Goal: Task Accomplishment & Management: Complete application form

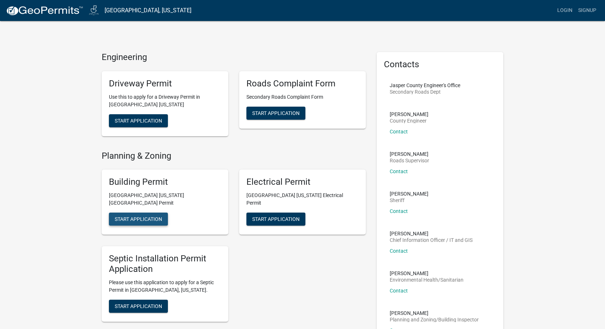
click at [156, 216] on span "Start Application" at bounding box center [138, 219] width 47 height 6
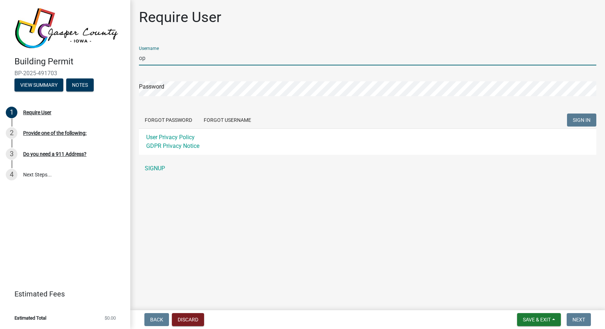
type input "o"
type input "permtis@optionsexteriors.com"
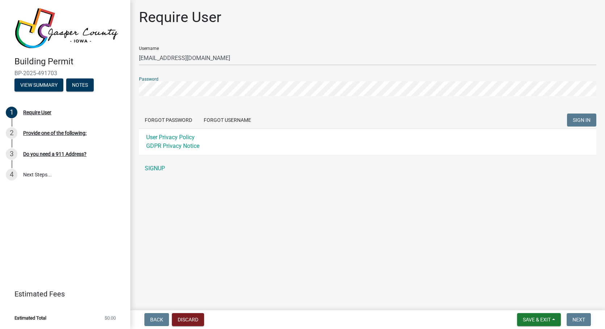
click at [253, 109] on form "Username permtis@optionsexteriors.com Password Forgot Password Forgot Username …" at bounding box center [367, 98] width 457 height 114
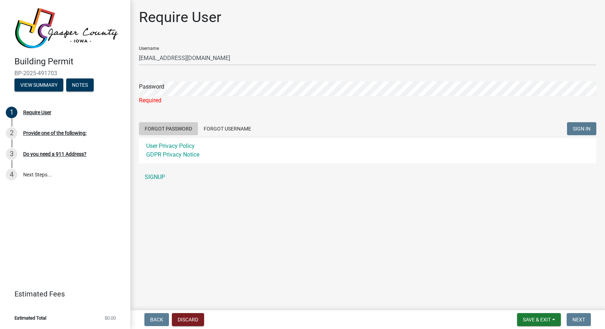
click at [185, 126] on button "Forgot Password" at bounding box center [168, 128] width 59 height 13
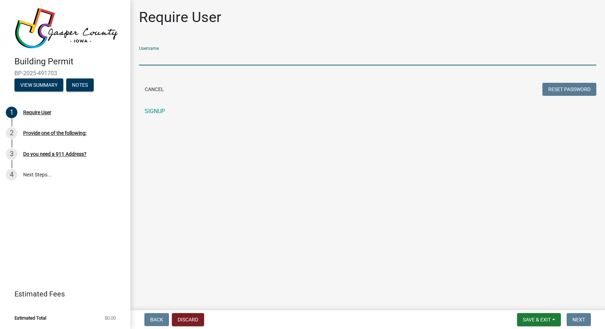
type input "o"
type input "[EMAIL_ADDRESS][DOMAIN_NAME]"
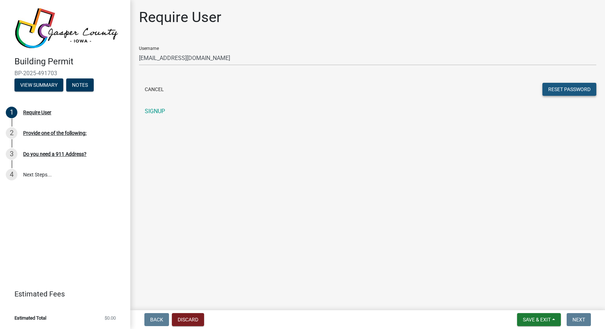
click at [557, 91] on button "Reset Password" at bounding box center [570, 89] width 54 height 13
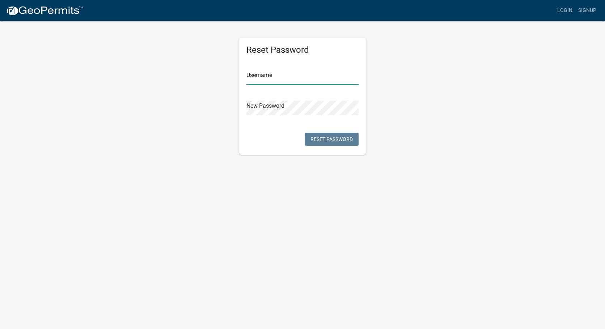
click at [287, 76] on input "text" at bounding box center [302, 77] width 112 height 15
type input "[EMAIL_ADDRESS][DOMAIN_NAME]"
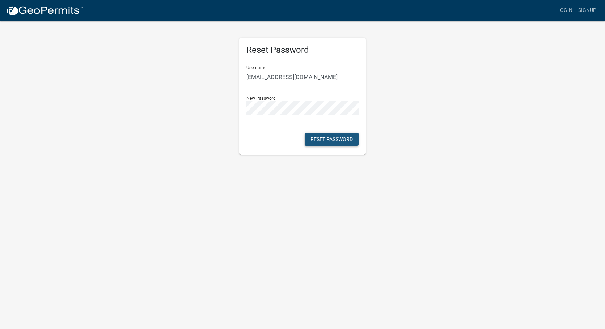
click at [320, 137] on button "Reset Password" at bounding box center [332, 139] width 54 height 13
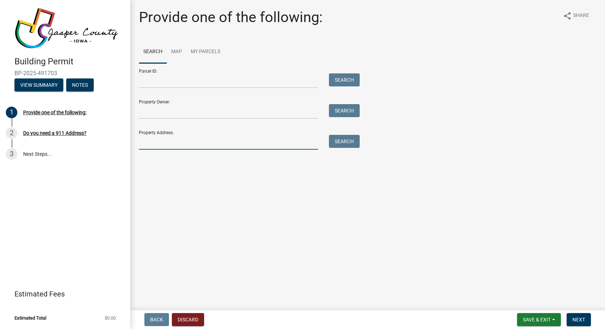
click at [182, 144] on input "Property Address:" at bounding box center [228, 142] width 179 height 15
paste input "[STREET_ADDRESS]"
type input "[STREET_ADDRESS]"
click at [339, 140] on button "Search" at bounding box center [344, 141] width 31 height 13
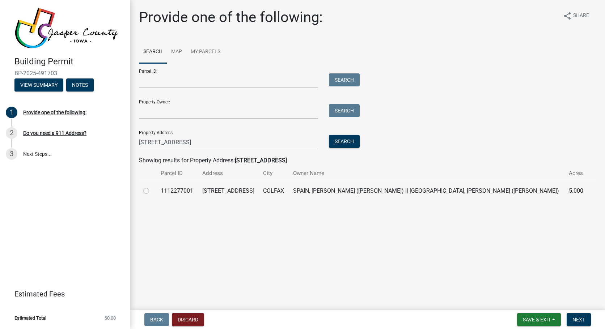
click at [198, 190] on td "1112277001" at bounding box center [176, 191] width 41 height 18
click at [143, 190] on td at bounding box center [147, 191] width 17 height 18
click at [152, 187] on label at bounding box center [152, 187] width 0 height 0
click at [152, 191] on input "radio" at bounding box center [154, 189] width 5 height 5
radio input "true"
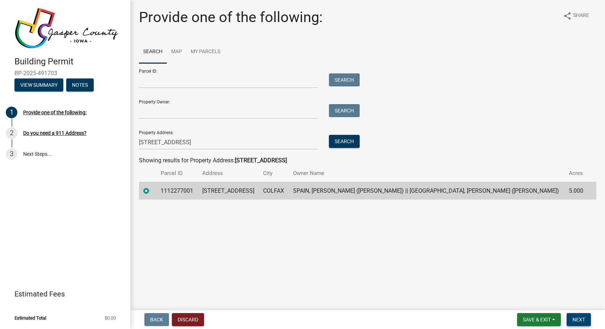
click at [581, 319] on span "Next" at bounding box center [579, 320] width 13 height 6
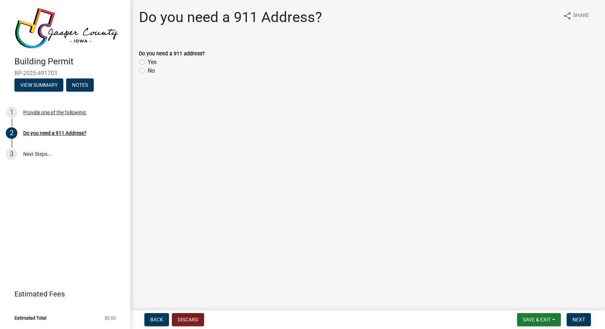
click at [148, 72] on label "No" at bounding box center [151, 71] width 7 height 9
click at [148, 71] on input "No" at bounding box center [150, 69] width 5 height 5
radio input "true"
click at [581, 320] on span "Next" at bounding box center [579, 320] width 13 height 6
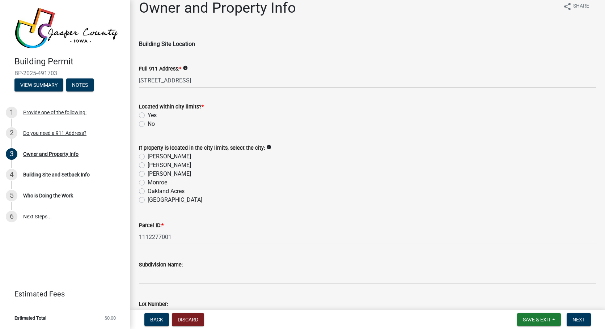
scroll to position [11, 0]
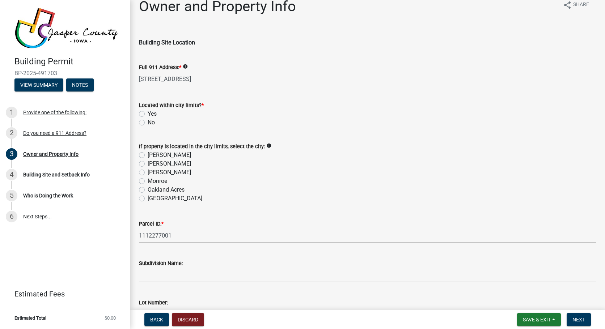
click at [148, 122] on label "No" at bounding box center [151, 122] width 7 height 9
click at [148, 122] on input "No" at bounding box center [150, 120] width 5 height 5
radio input "true"
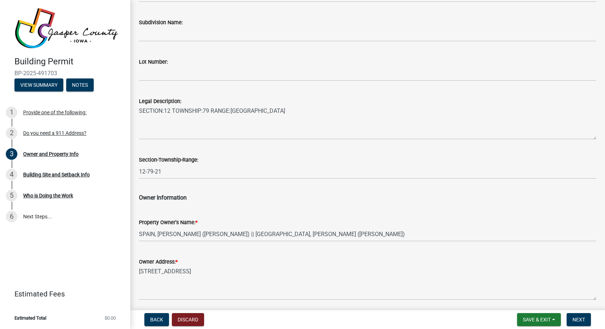
scroll to position [248, 0]
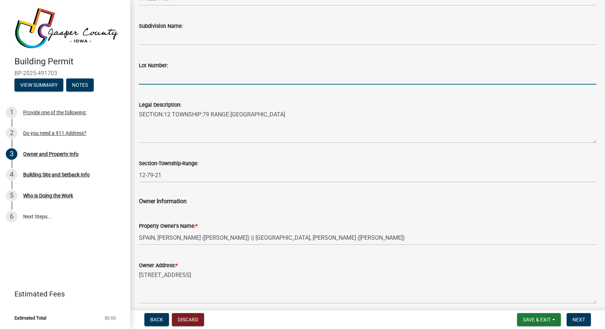
click at [170, 80] on input "Lot Number:" at bounding box center [367, 77] width 457 height 15
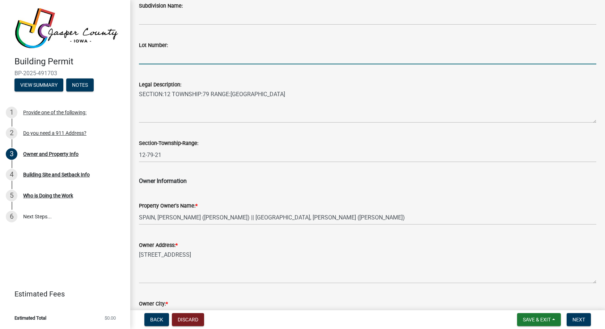
click at [181, 169] on div "Owner Information" at bounding box center [367, 176] width 457 height 17
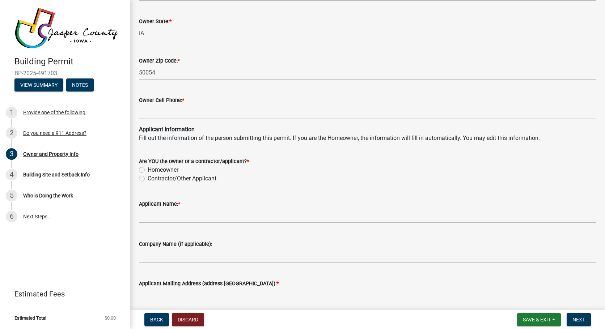
scroll to position [589, 0]
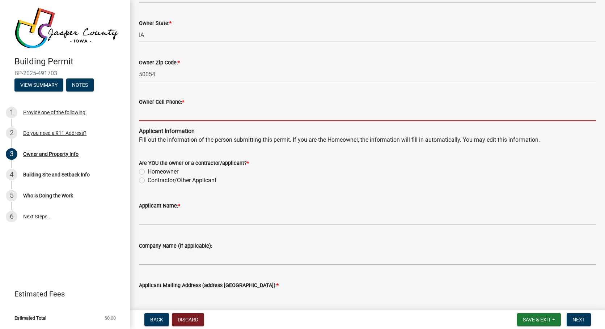
click at [168, 117] on input "Owner Cell Phone: *" at bounding box center [367, 113] width 457 height 15
paste input "[PHONE_NUMBER]"
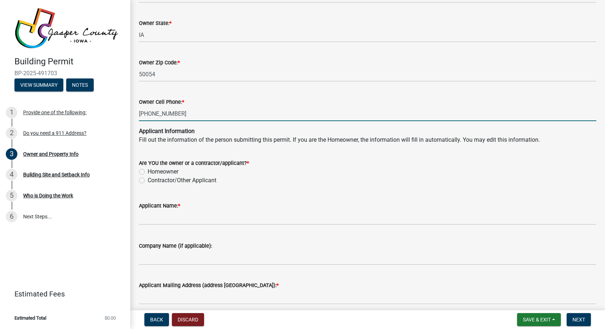
type input "[PHONE_NUMBER]"
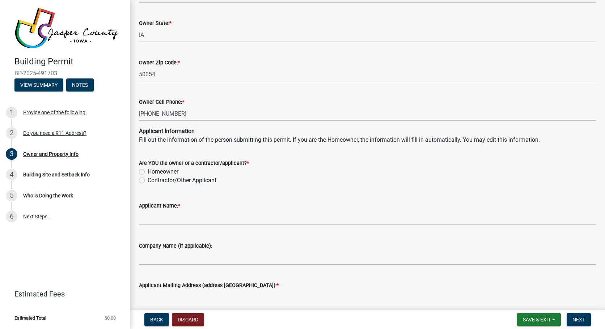
click at [148, 180] on label "Contractor/Other Applicant" at bounding box center [182, 180] width 69 height 9
click at [148, 180] on input "Contractor/Other Applicant" at bounding box center [150, 178] width 5 height 5
radio input "true"
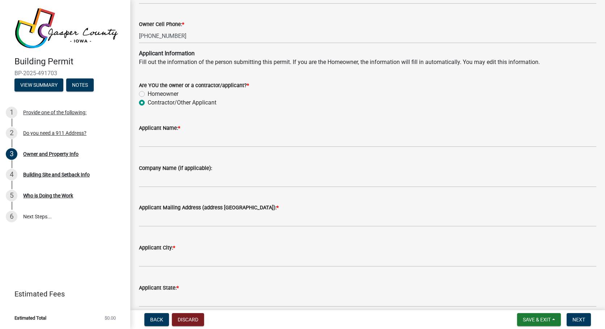
scroll to position [667, 0]
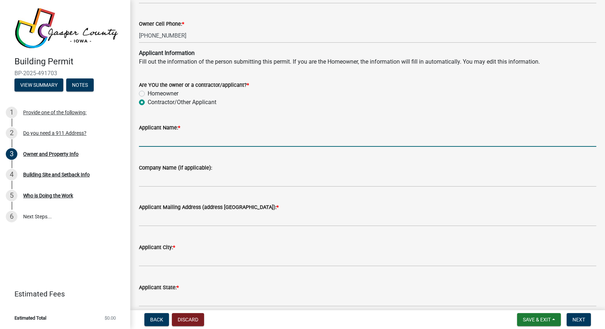
click at [165, 142] on input "Applicant Name: *" at bounding box center [367, 139] width 457 height 15
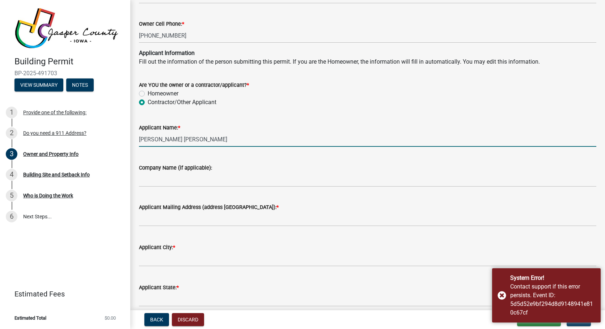
type input "[PERSON_NAME] [PERSON_NAME]"
click at [212, 182] on input "Company Name (if applicable):" at bounding box center [367, 179] width 457 height 15
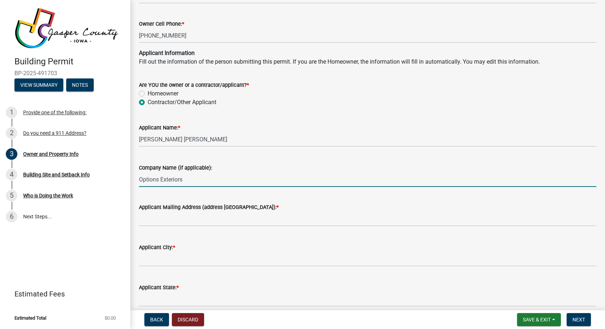
type input "Options Exteriors"
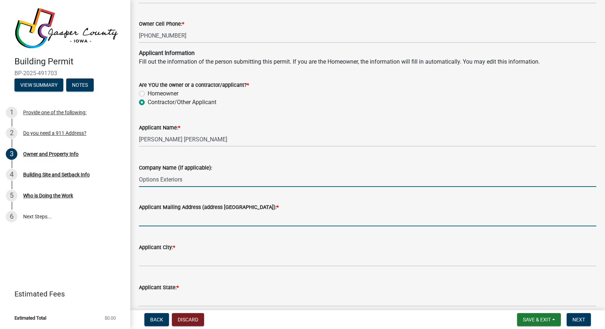
click at [213, 220] on input "Applicant Mailing Address (address [GEOGRAPHIC_DATA]): *" at bounding box center [367, 219] width 457 height 15
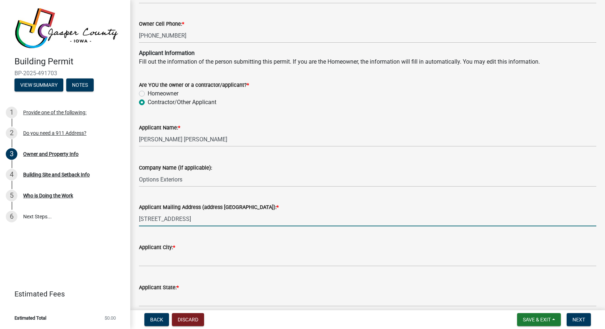
type input "[STREET_ADDRESS]"
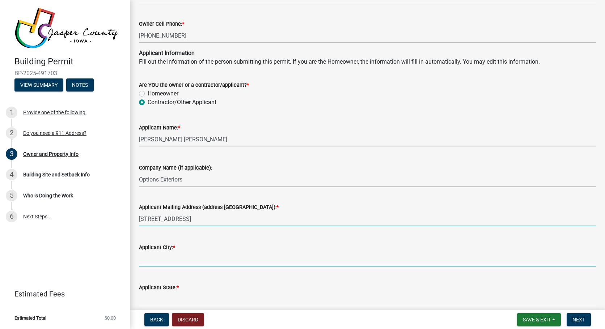
click at [207, 262] on input "Applicant City: *" at bounding box center [367, 259] width 457 height 15
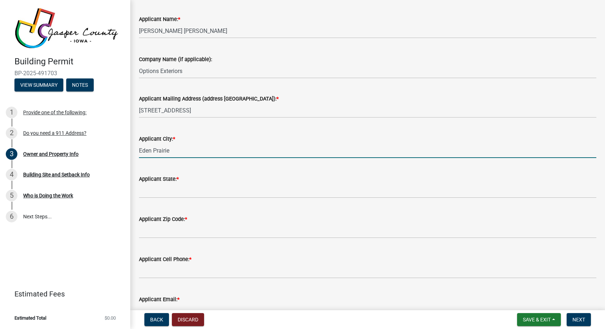
scroll to position [775, 0]
type input "Eden Prairie"
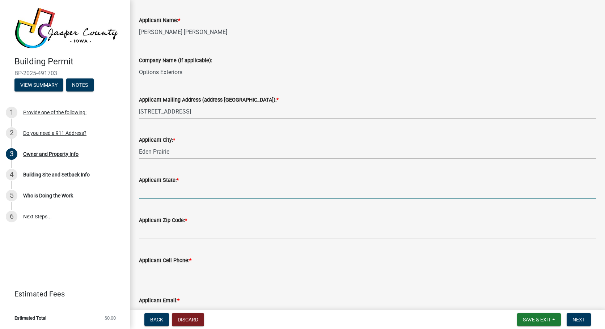
click at [213, 195] on input "Applicant State: *" at bounding box center [367, 192] width 457 height 15
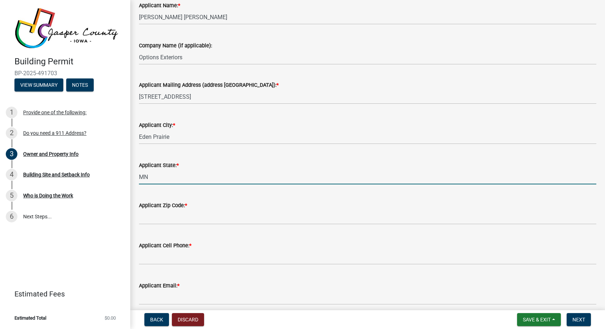
scroll to position [792, 0]
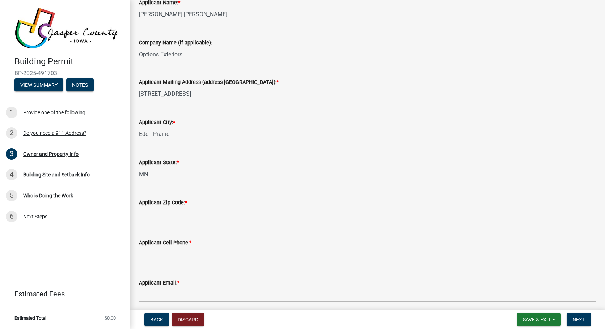
type input "MN"
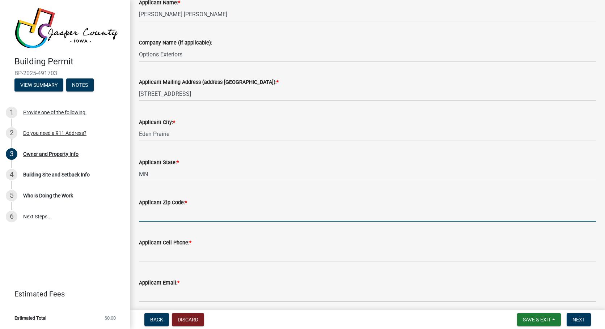
click at [203, 214] on input "Applicant Zip Code: *" at bounding box center [367, 214] width 457 height 15
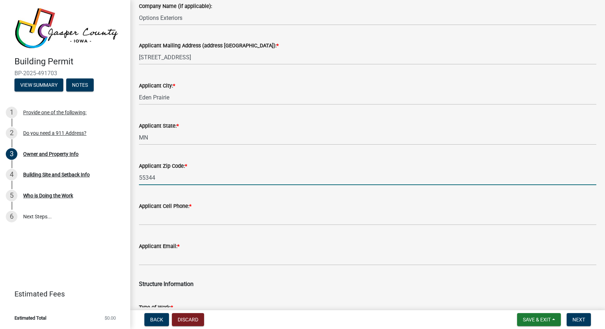
scroll to position [828, 0]
type input "55344"
click at [203, 216] on input "Applicant Cell Phone: *" at bounding box center [367, 218] width 457 height 15
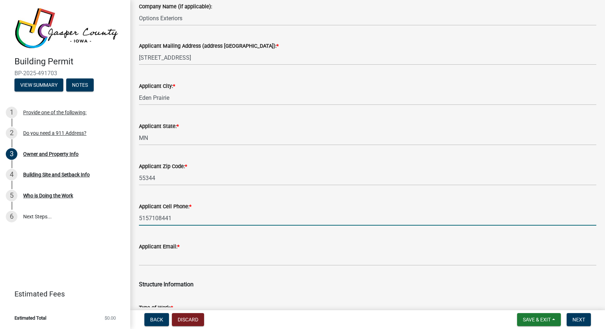
type input "5157108441"
click at [197, 263] on input "Applicant Email: *" at bounding box center [367, 258] width 457 height 15
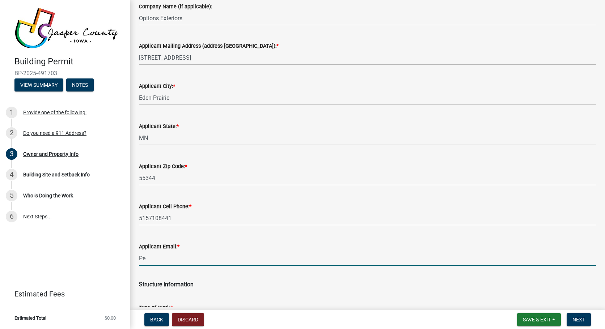
type input "P"
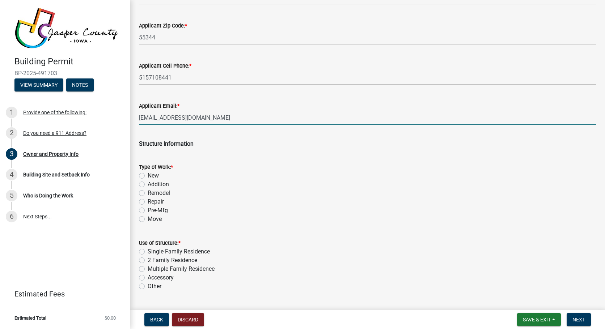
scroll to position [969, 0]
type input "[EMAIL_ADDRESS][DOMAIN_NAME]"
click at [148, 202] on label "Repair" at bounding box center [156, 202] width 16 height 9
click at [148, 202] on input "Repair" at bounding box center [150, 200] width 5 height 5
radio input "true"
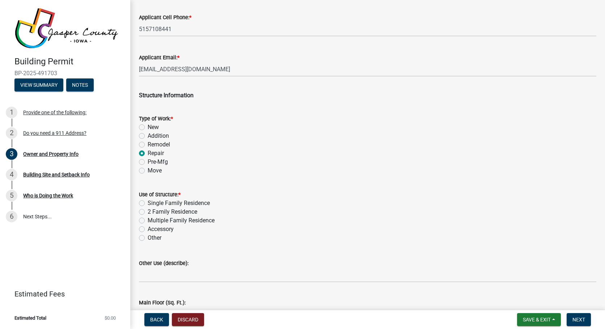
scroll to position [1025, 0]
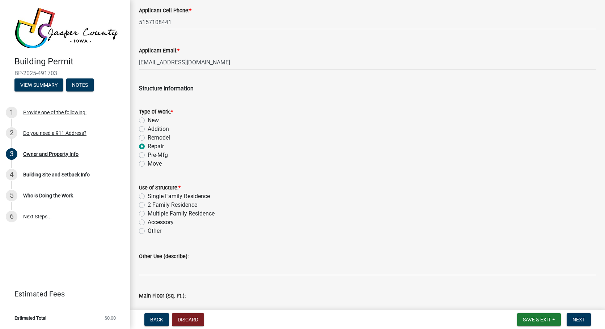
click at [148, 196] on label "Single Family Residence" at bounding box center [179, 196] width 62 height 9
click at [148, 196] on input "Single Family Residence" at bounding box center [150, 194] width 5 height 5
radio input "true"
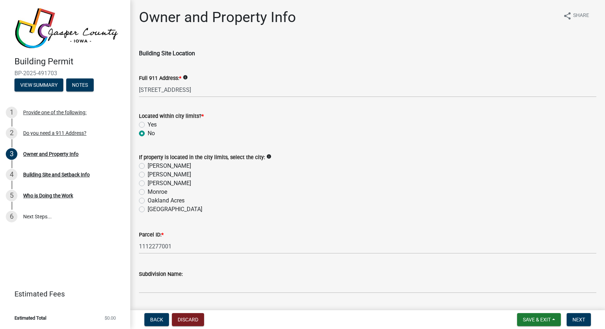
scroll to position [0, 0]
